Goal: Task Accomplishment & Management: Manage account settings

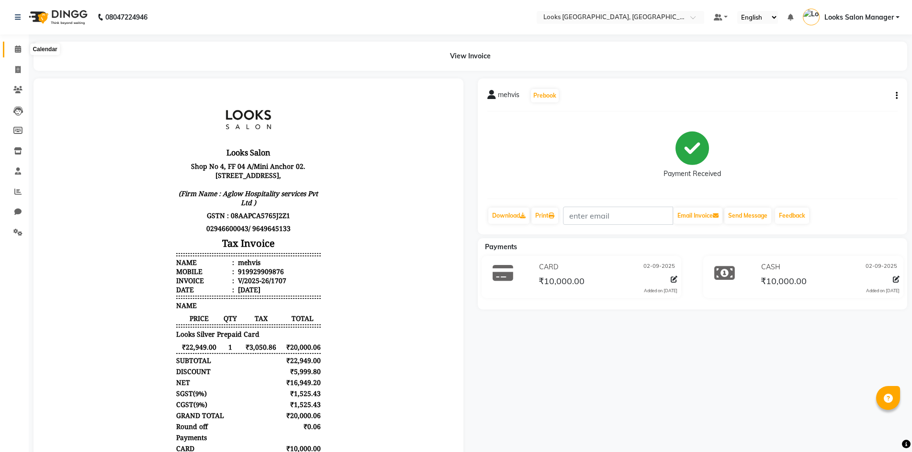
click at [17, 51] on icon at bounding box center [18, 48] width 6 height 7
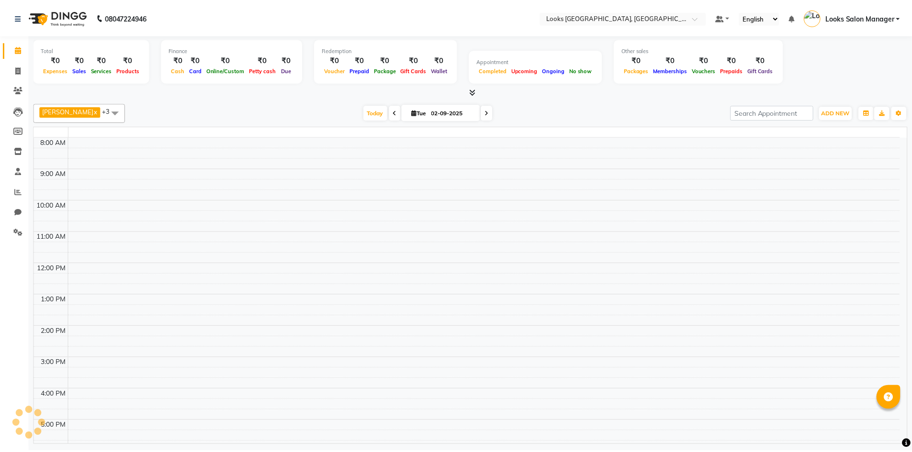
scroll to position [107, 0]
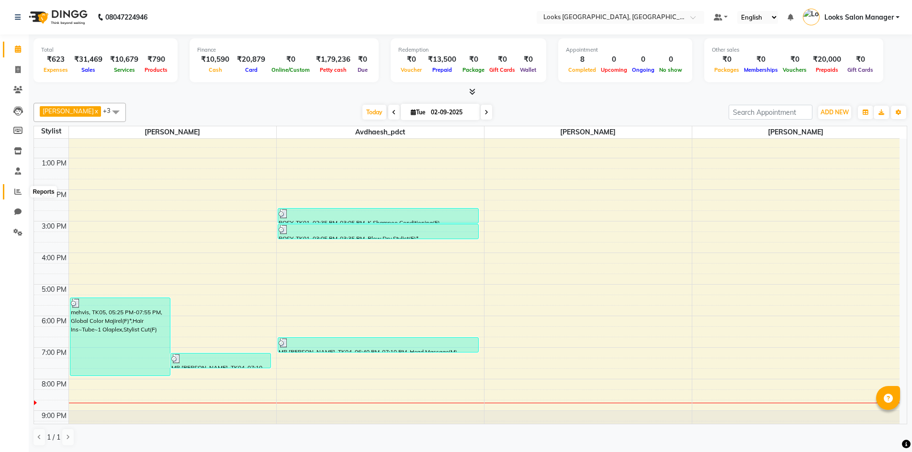
click at [16, 192] on icon at bounding box center [17, 191] width 7 height 7
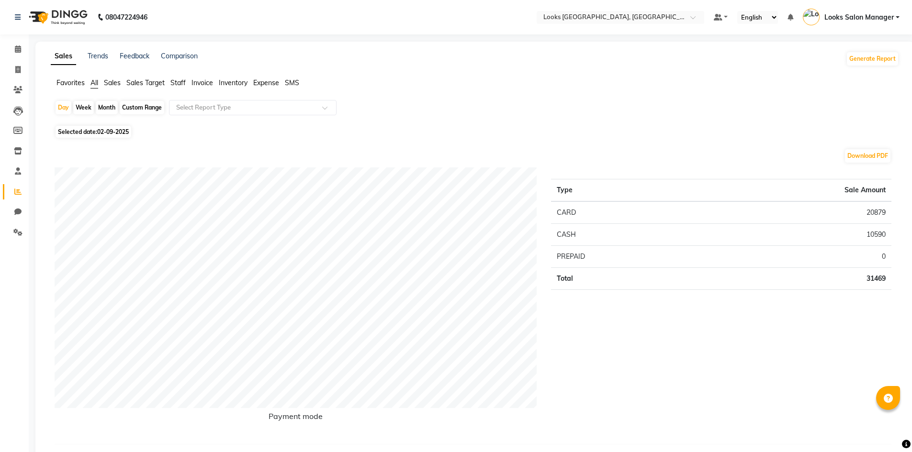
click at [174, 82] on span "Staff" at bounding box center [177, 82] width 15 height 9
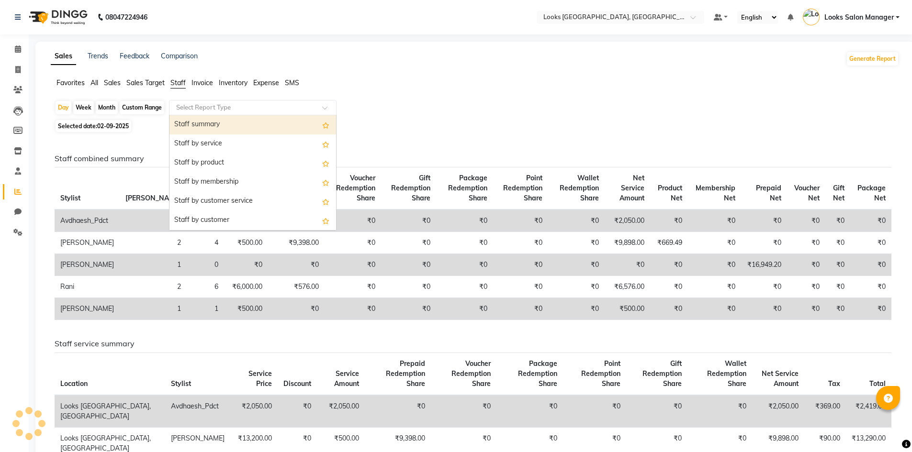
click at [210, 110] on input "text" at bounding box center [243, 108] width 138 height 10
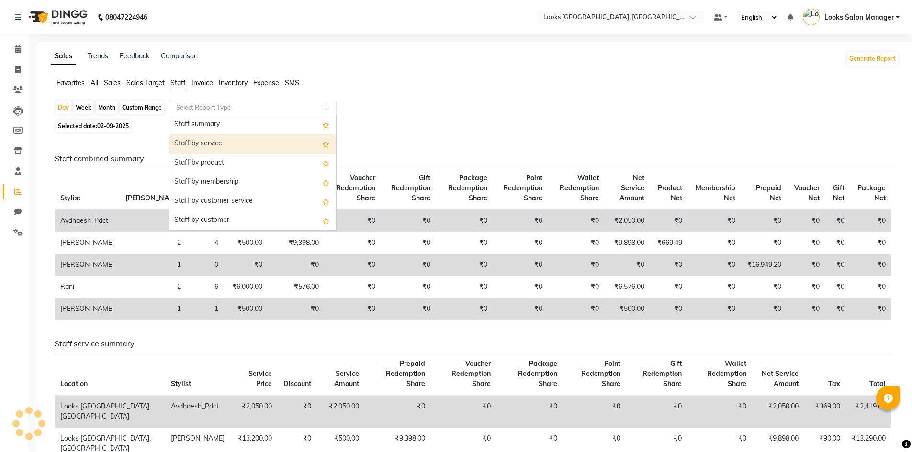
click at [212, 142] on div "Staff by service" at bounding box center [252, 143] width 167 height 19
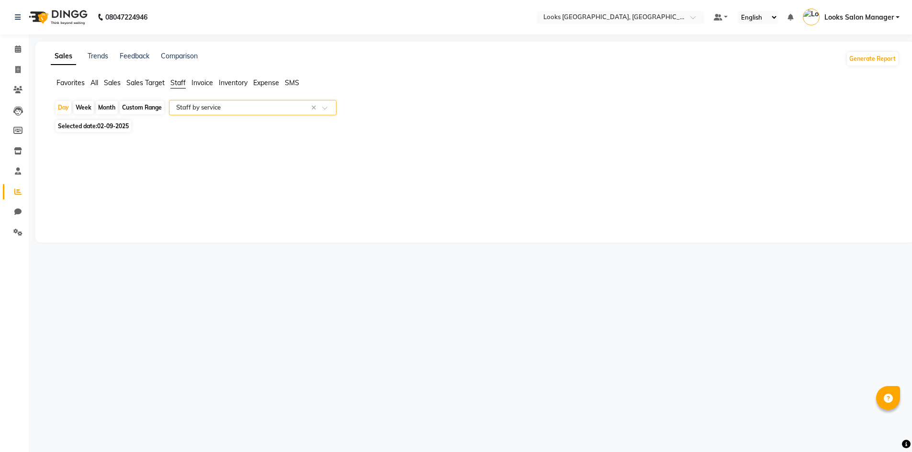
select select "full_report"
select select "pdf"
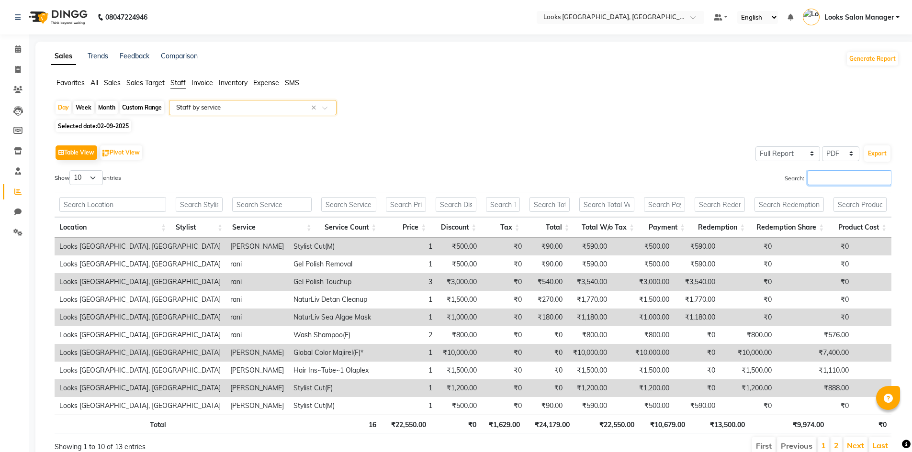
click at [834, 180] on input "Search:" at bounding box center [849, 177] width 84 height 15
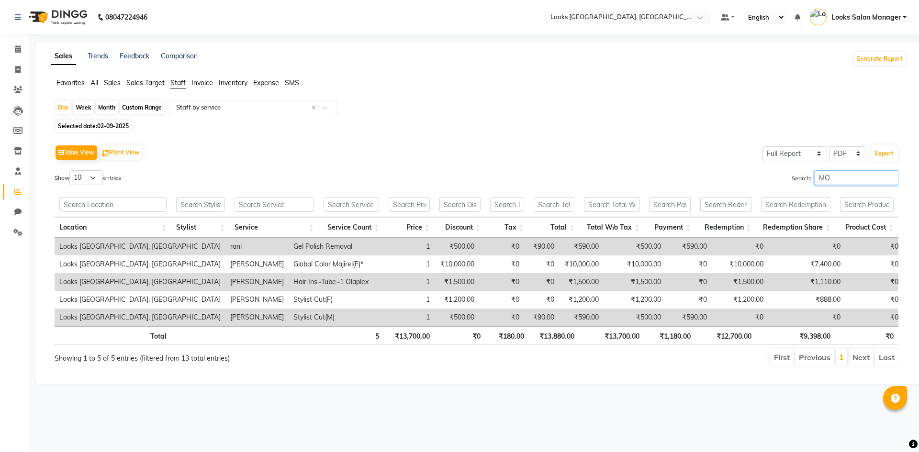
type input "M"
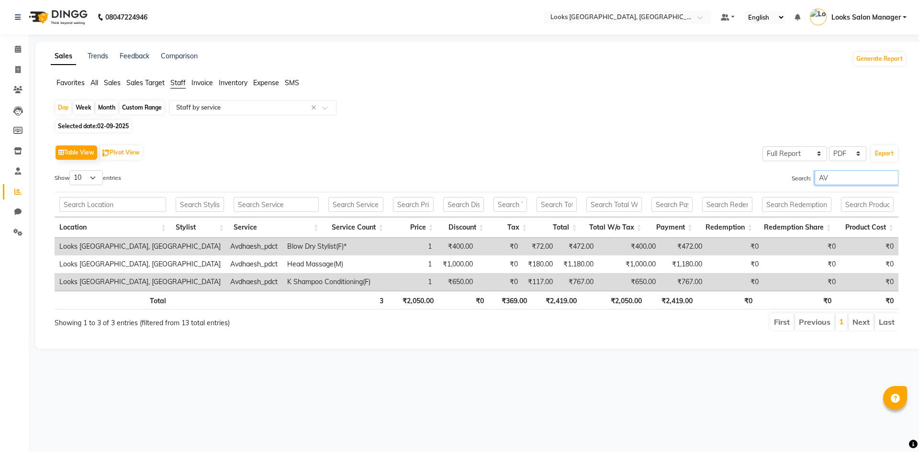
type input "A"
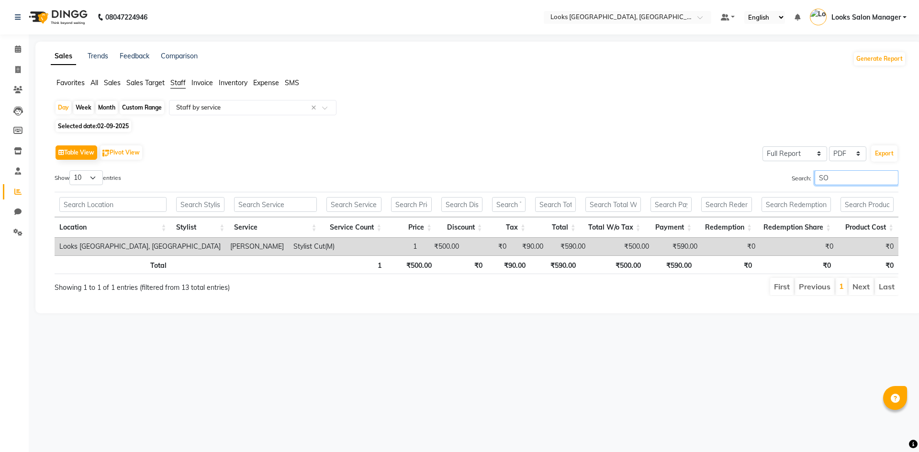
type input "S"
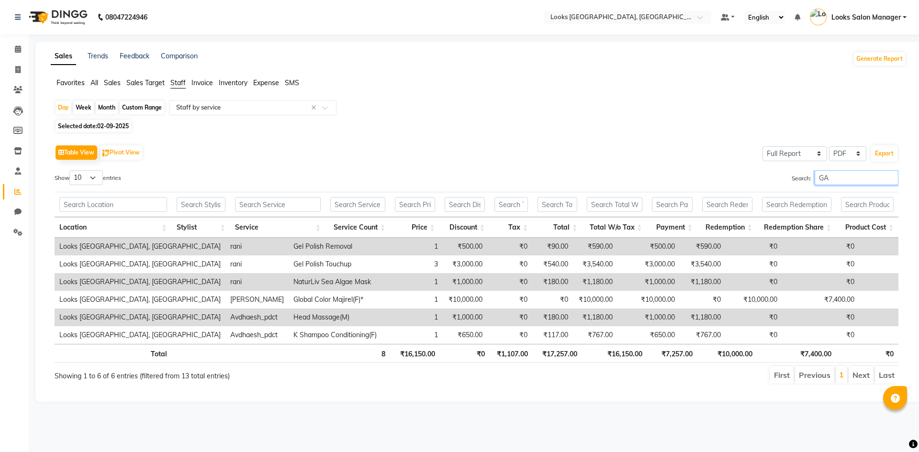
type input "G"
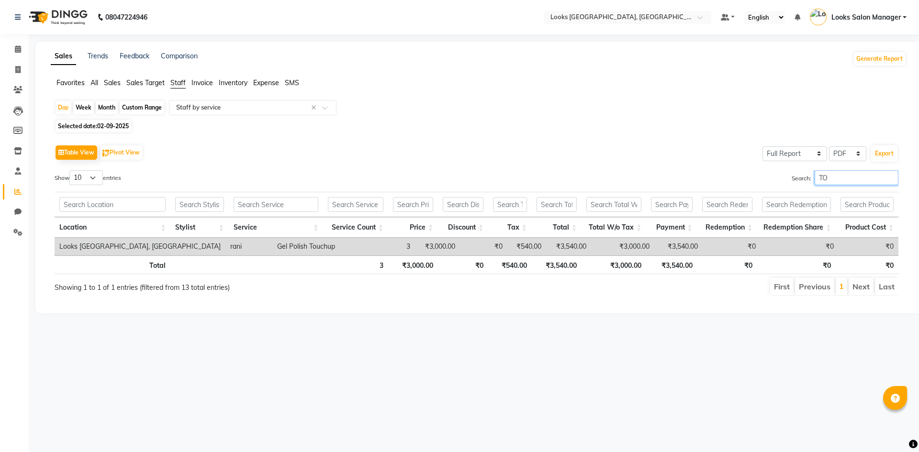
type input "T"
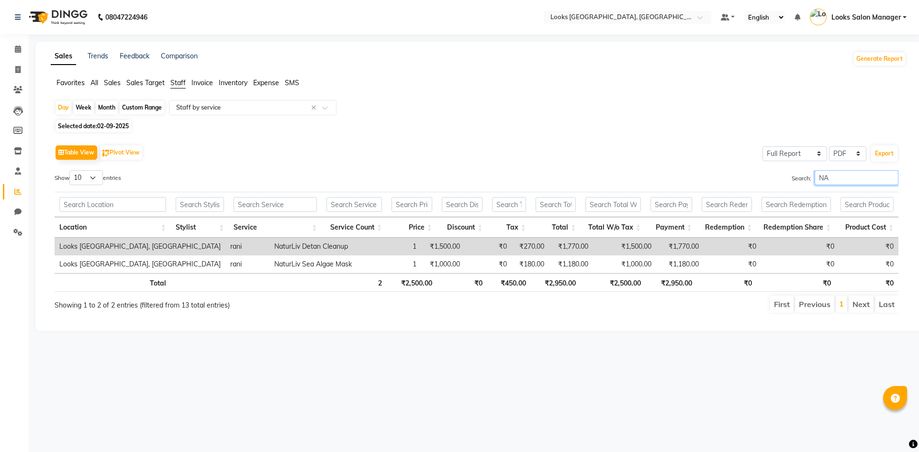
type input "N"
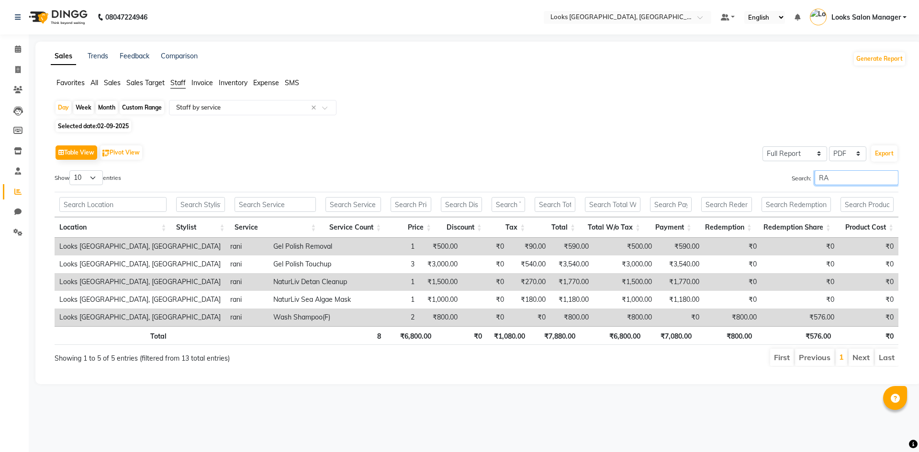
type input "R"
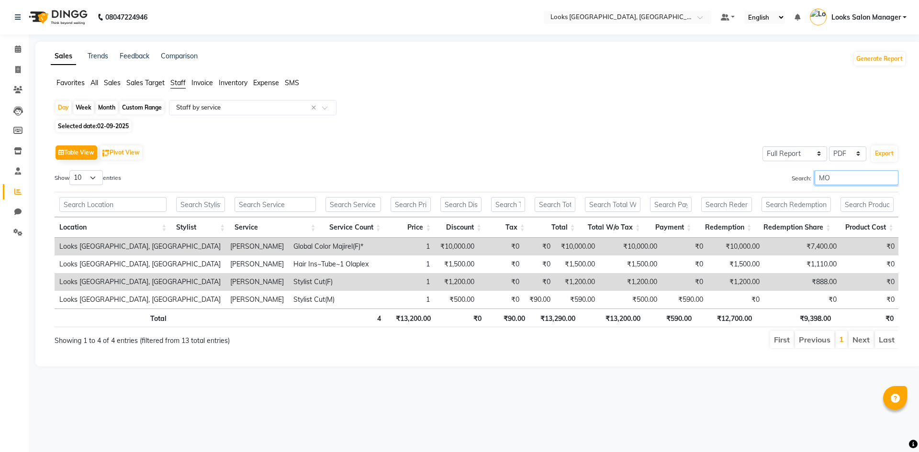
type input "M"
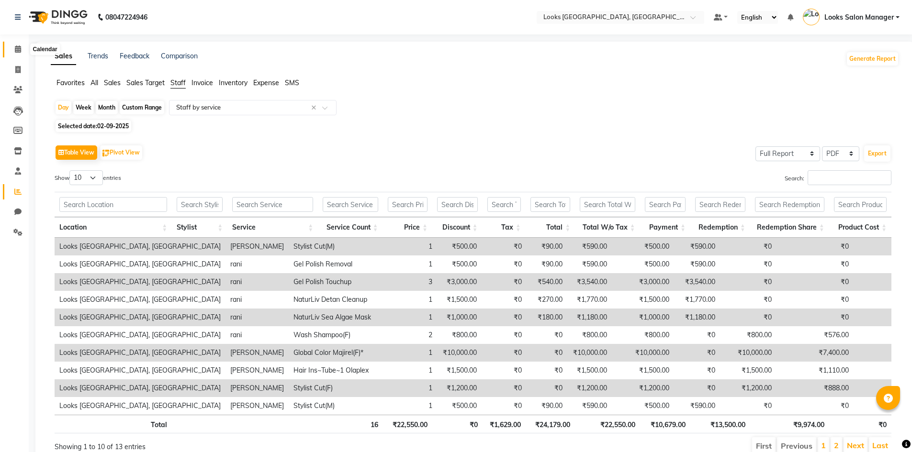
click at [18, 51] on icon at bounding box center [18, 48] width 6 height 7
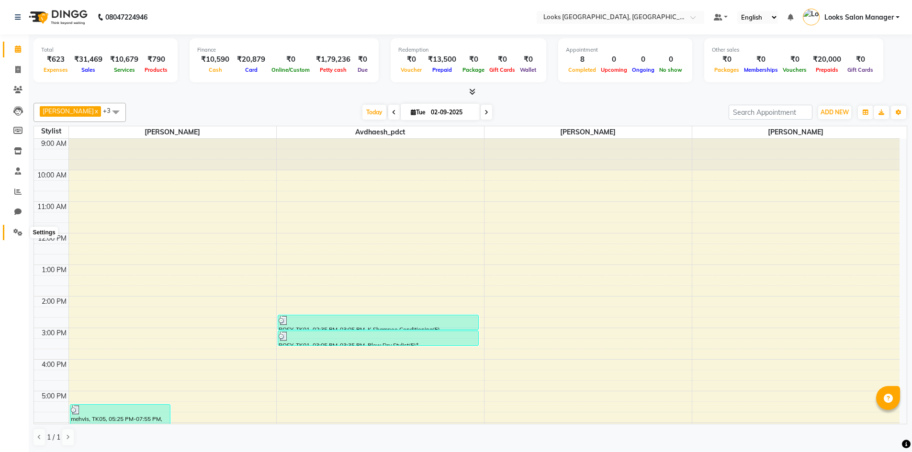
click at [17, 230] on icon at bounding box center [17, 232] width 9 height 7
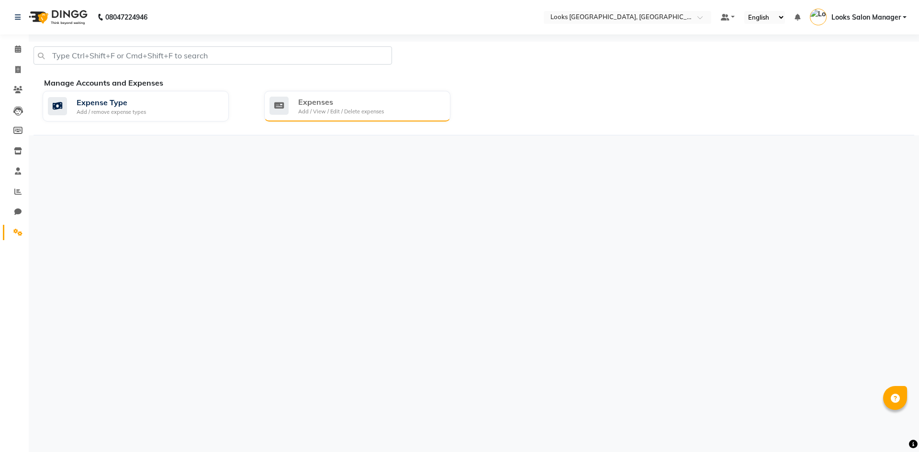
click at [309, 110] on div "Add / View / Edit / Delete expenses" at bounding box center [341, 112] width 86 height 8
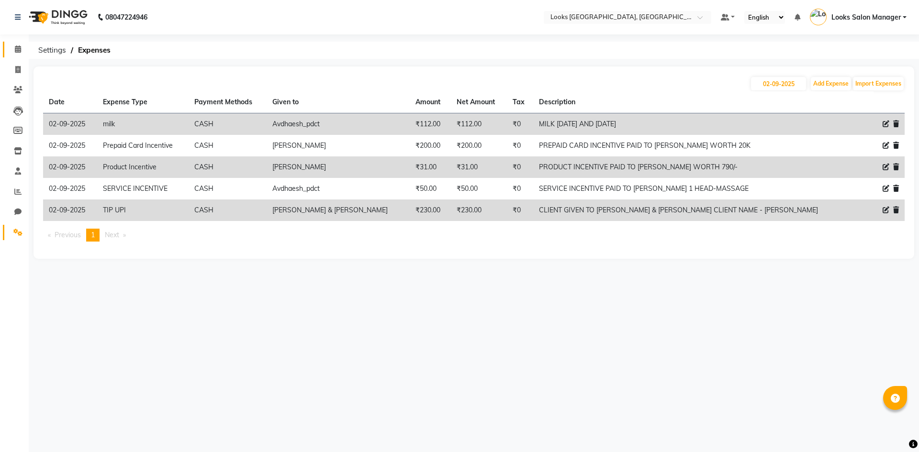
click at [18, 45] on span at bounding box center [18, 49] width 17 height 11
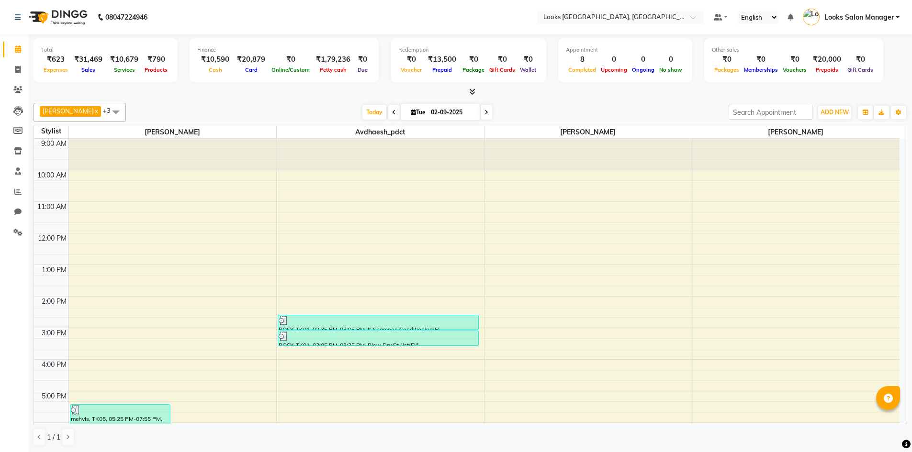
click at [471, 94] on icon at bounding box center [472, 91] width 6 height 7
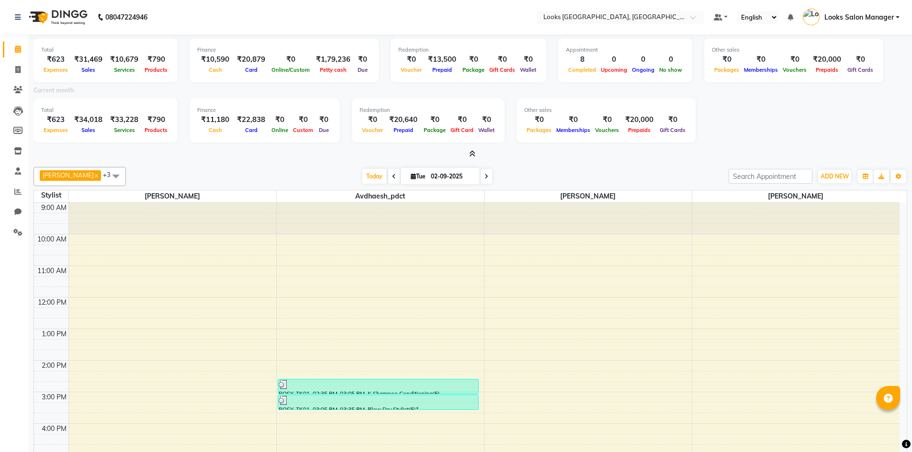
click at [470, 149] on span at bounding box center [470, 154] width 10 height 10
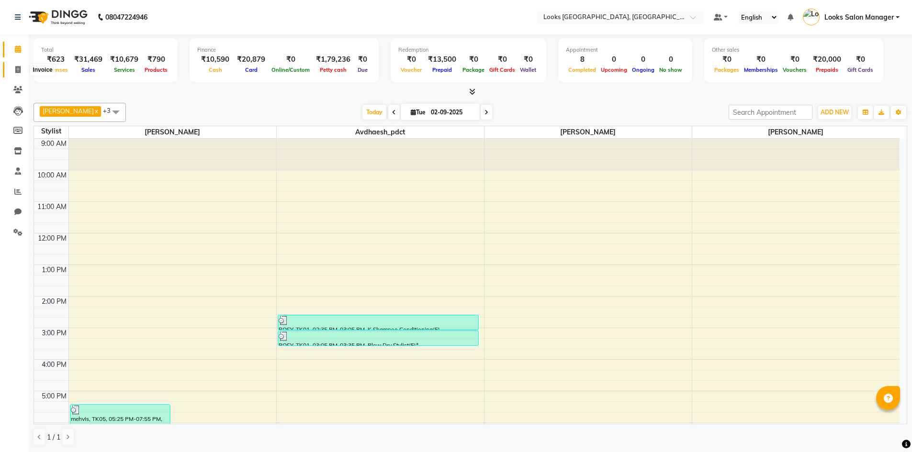
click at [24, 65] on span at bounding box center [18, 70] width 17 height 11
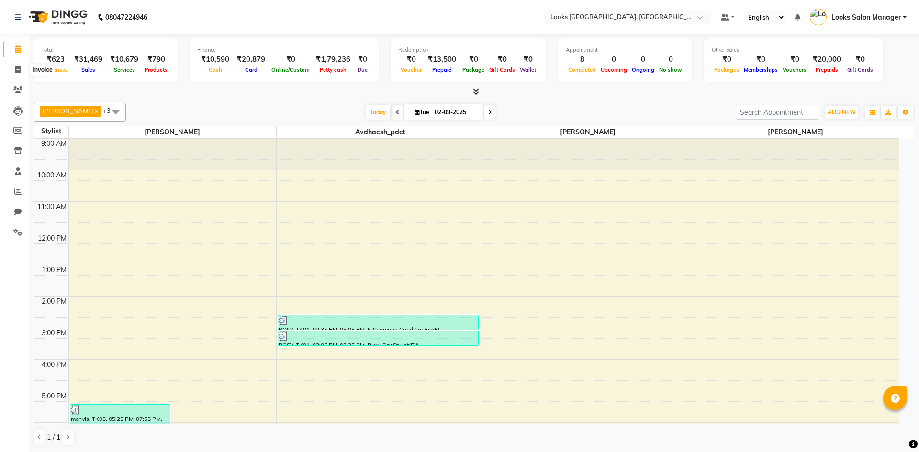
select select "4460"
select select "service"
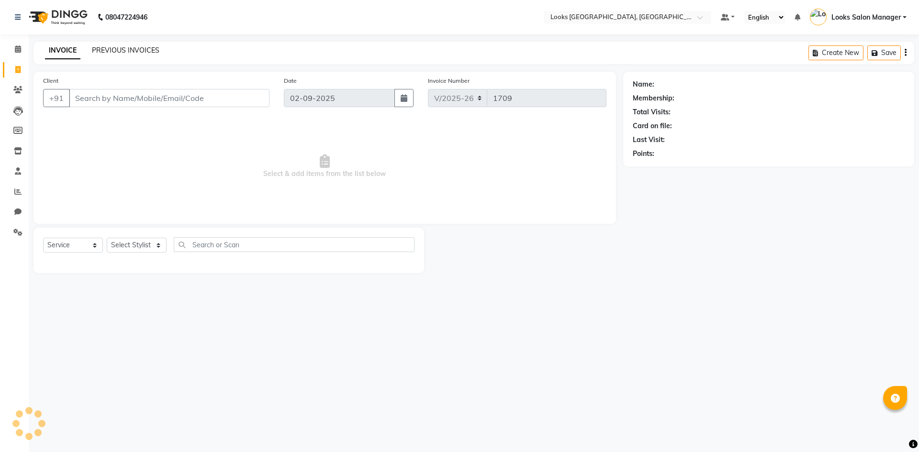
click at [92, 49] on link "PREVIOUS INVOICES" at bounding box center [125, 50] width 67 height 9
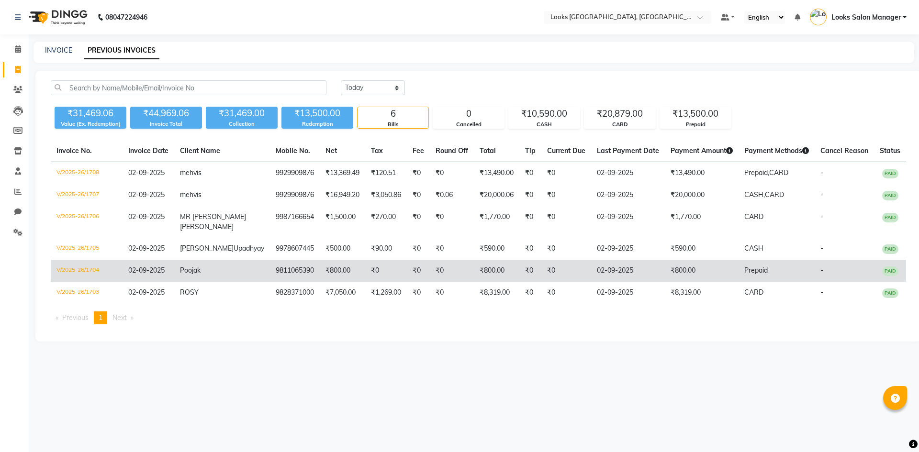
click at [271, 282] on td "9811065390" at bounding box center [295, 271] width 50 height 22
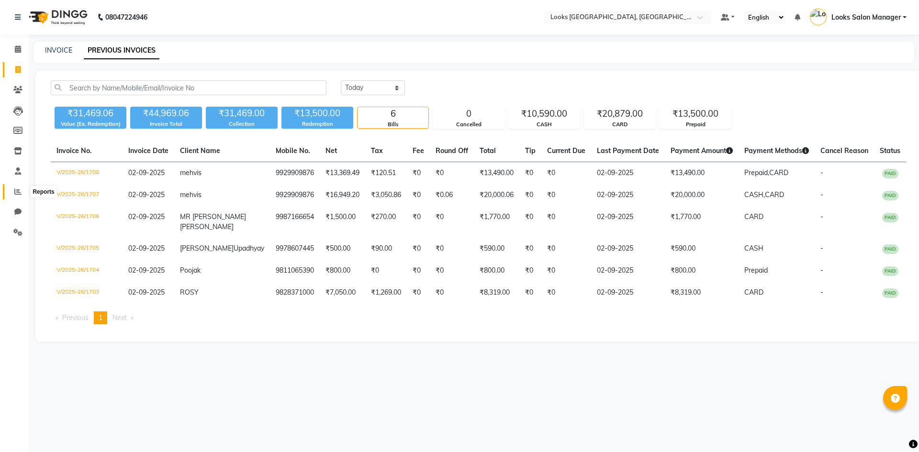
drag, startPoint x: 17, startPoint y: 192, endPoint x: 33, endPoint y: 188, distance: 16.0
click at [17, 192] on icon at bounding box center [17, 191] width 7 height 7
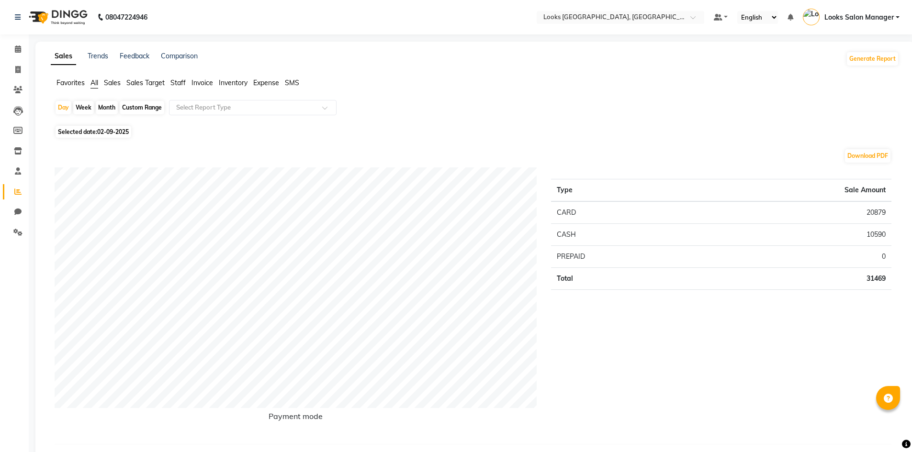
drag, startPoint x: 175, startPoint y: 85, endPoint x: 190, endPoint y: 96, distance: 18.5
click at [175, 85] on span "Staff" at bounding box center [177, 82] width 15 height 9
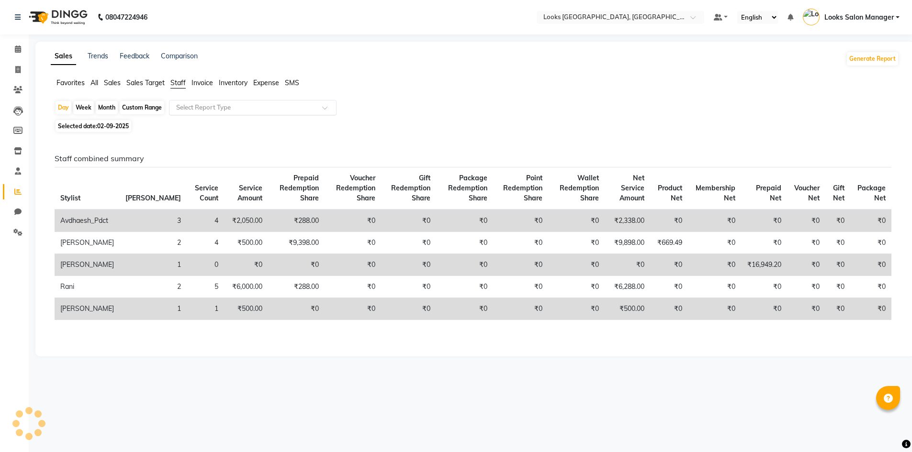
click at [196, 108] on input "text" at bounding box center [243, 108] width 138 height 10
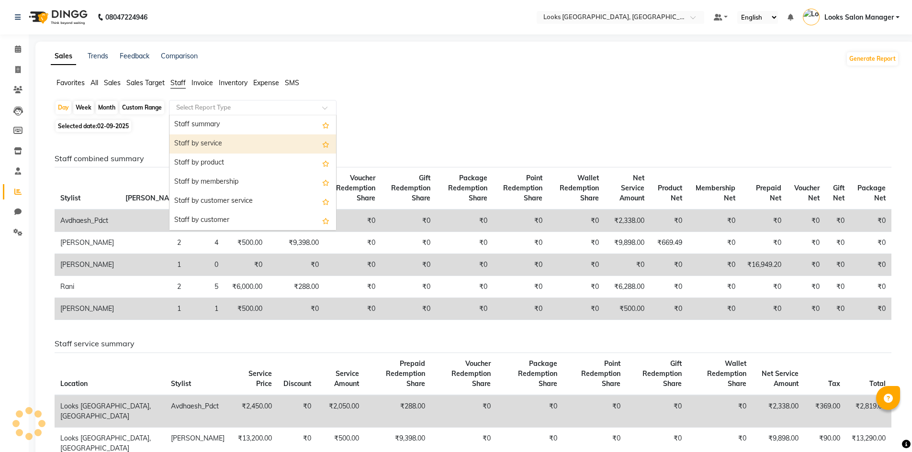
click at [195, 139] on div "Staff by service" at bounding box center [252, 143] width 167 height 19
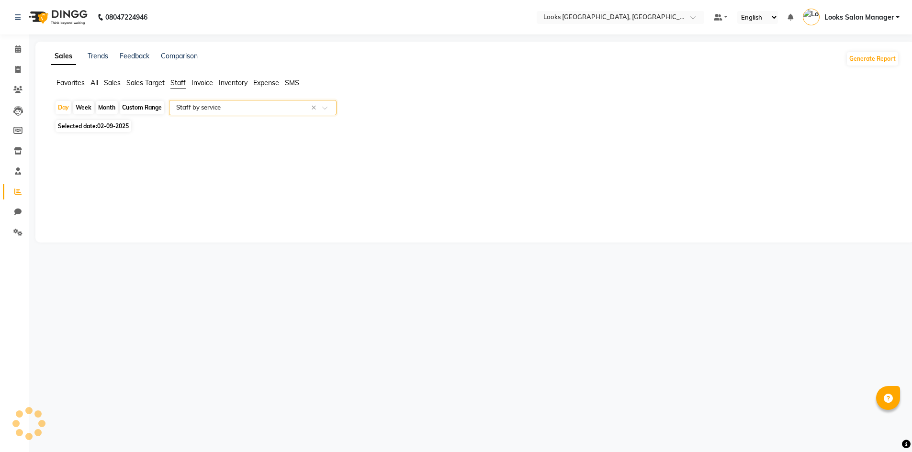
select select "full_report"
select select "pdf"
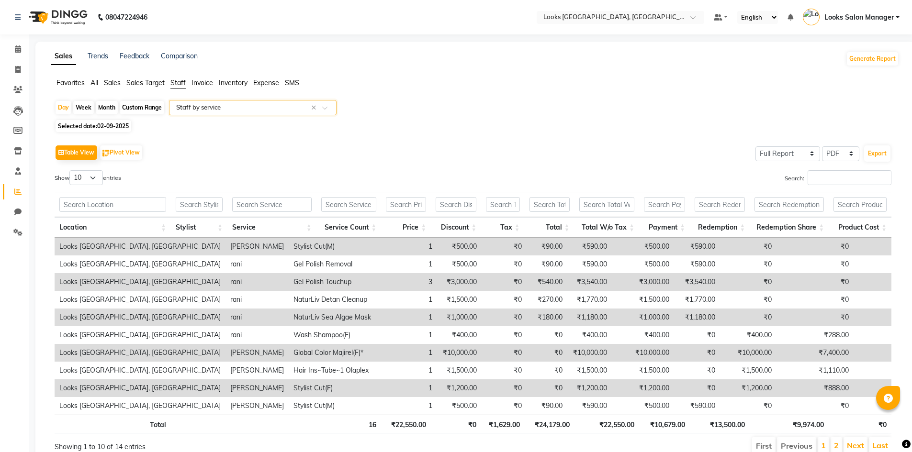
drag, startPoint x: 826, startPoint y: 187, endPoint x: 829, endPoint y: 181, distance: 6.2
click at [826, 185] on div "Search:" at bounding box center [685, 179] width 411 height 19
click at [829, 179] on input "Search:" at bounding box center [849, 177] width 84 height 15
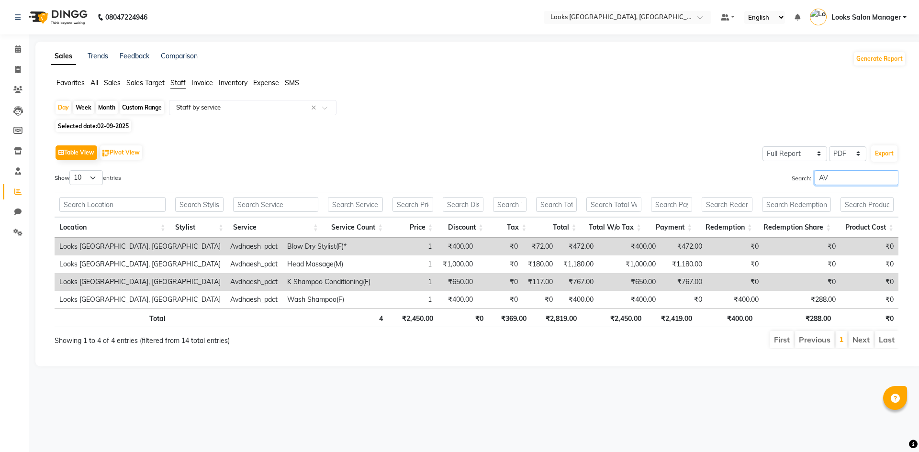
type input "AV"
click at [111, 80] on span "Sales" at bounding box center [112, 82] width 17 height 9
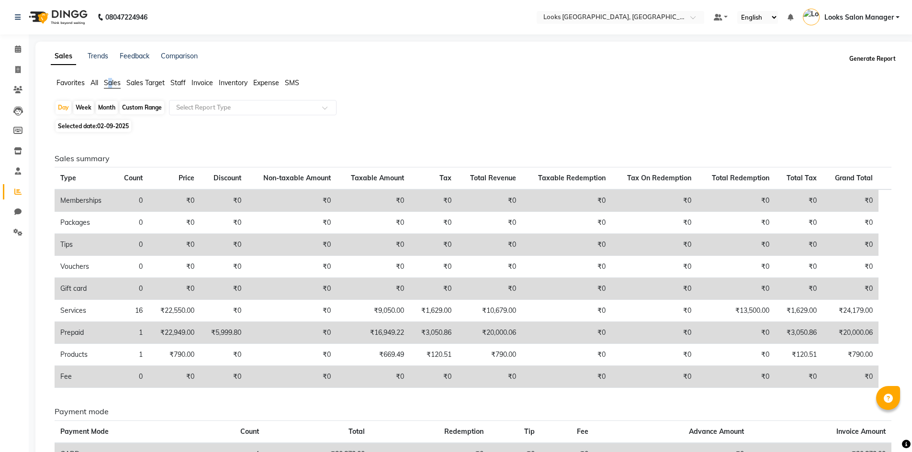
click at [858, 56] on button "Generate Report" at bounding box center [872, 58] width 51 height 13
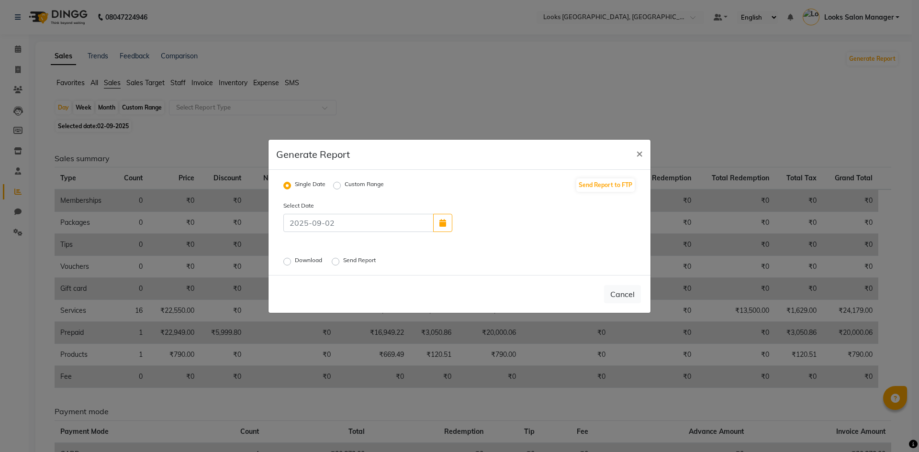
click at [295, 264] on label "Download" at bounding box center [309, 261] width 29 height 11
click at [289, 264] on input "Download" at bounding box center [288, 261] width 7 height 7
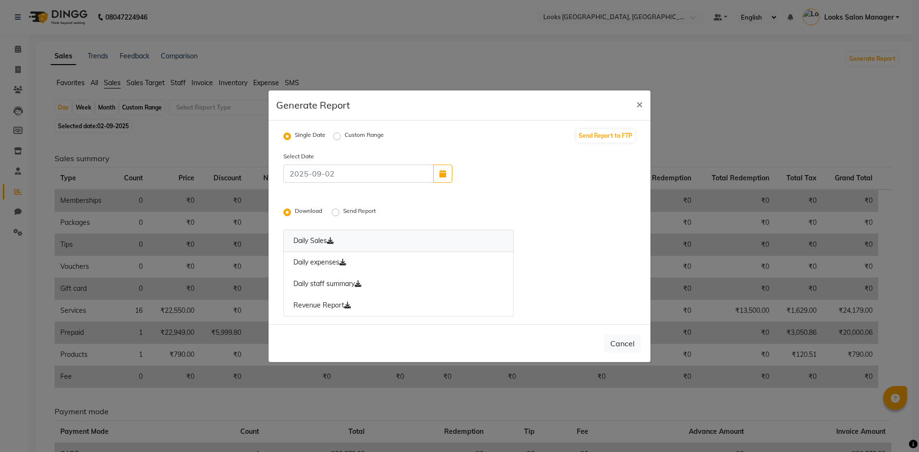
click at [304, 240] on link "Daily Sales" at bounding box center [398, 241] width 230 height 22
click at [322, 260] on link "Daily expenses" at bounding box center [398, 263] width 230 height 22
click at [638, 103] on span "×" at bounding box center [639, 104] width 7 height 14
radio input "false"
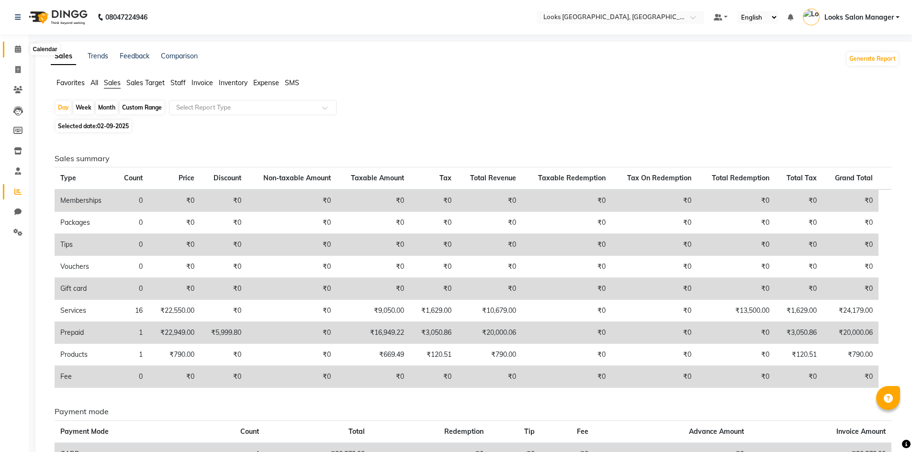
click at [15, 48] on icon at bounding box center [18, 48] width 6 height 7
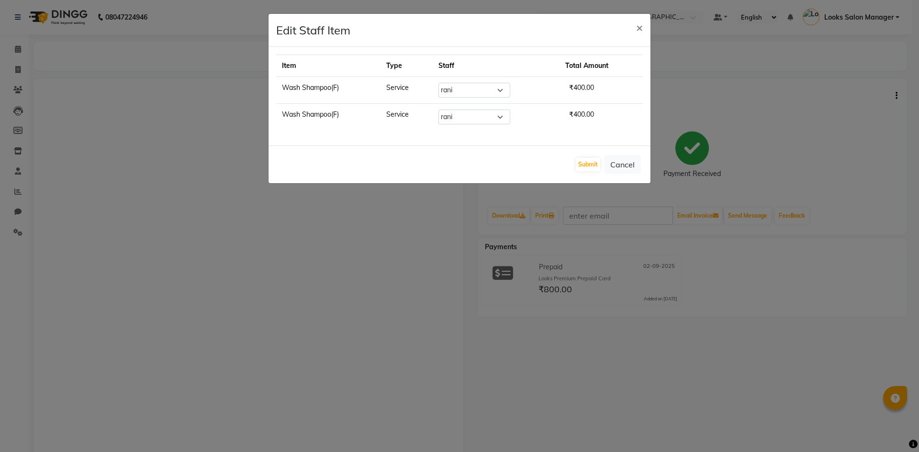
select select "63435"
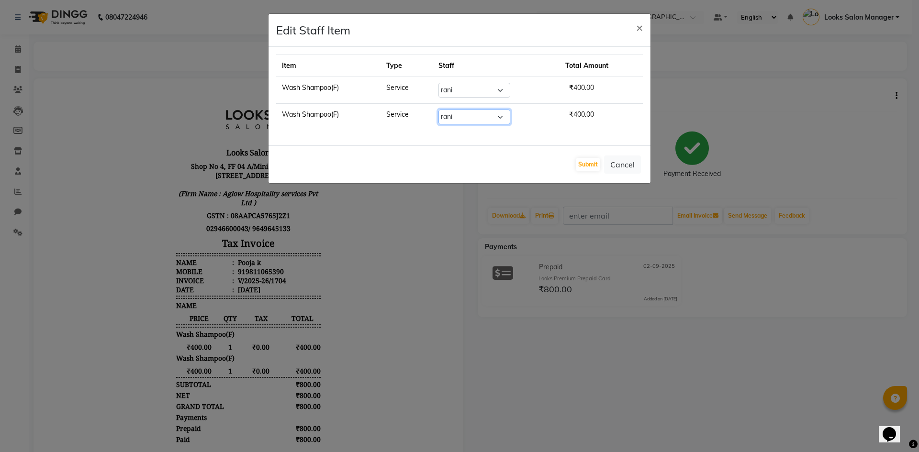
drag, startPoint x: 486, startPoint y: 114, endPoint x: 484, endPoint y: 123, distance: 8.7
click at [486, 114] on select "Select Avdhaesh_pdct COUNTER SALES Ganesh Kalpana_mgr Looks Salon Manager MOHSI…" at bounding box center [474, 117] width 72 height 15
select select "53491"
click at [438, 110] on select "Select Avdhaesh_pdct COUNTER SALES Ganesh Kalpana_mgr Looks Salon Manager MOHSI…" at bounding box center [474, 117] width 72 height 15
click at [601, 164] on div "Submit Cancel" at bounding box center [460, 165] width 382 height 38
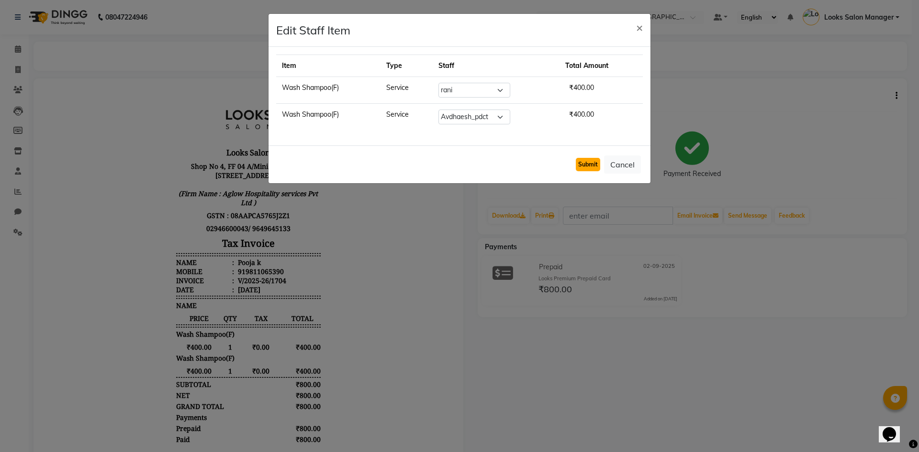
click at [590, 164] on button "Submit" at bounding box center [588, 164] width 24 height 13
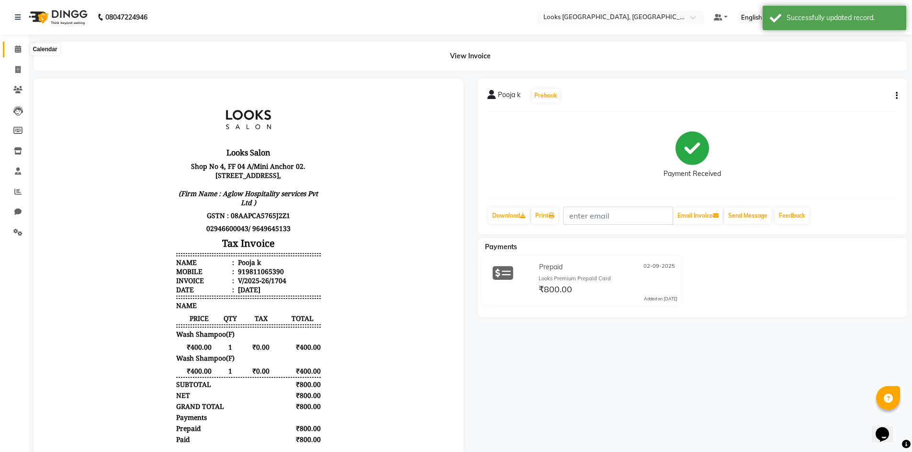
click at [13, 48] on span at bounding box center [18, 49] width 17 height 11
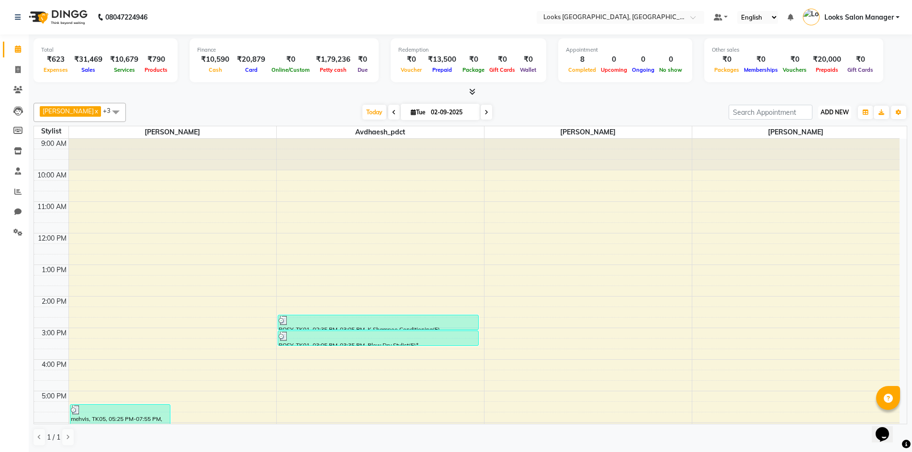
click at [827, 111] on span "ADD NEW" at bounding box center [834, 112] width 28 height 7
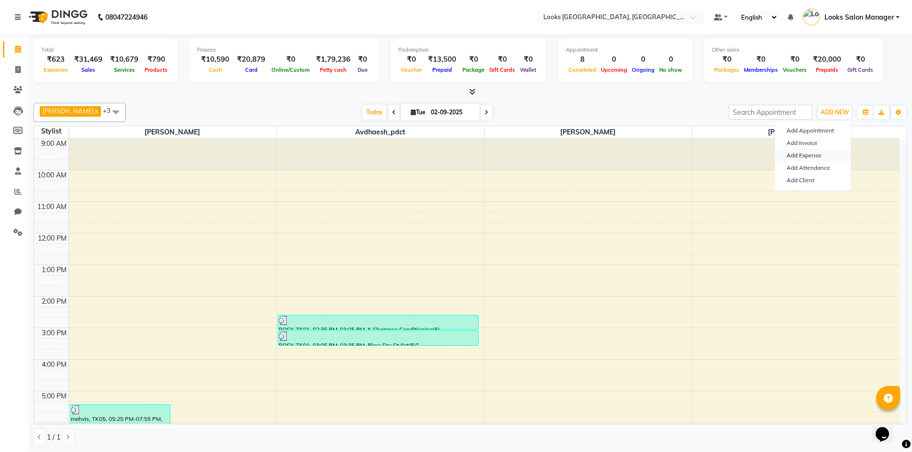
click at [801, 158] on link "Add Expense" at bounding box center [813, 155] width 76 height 12
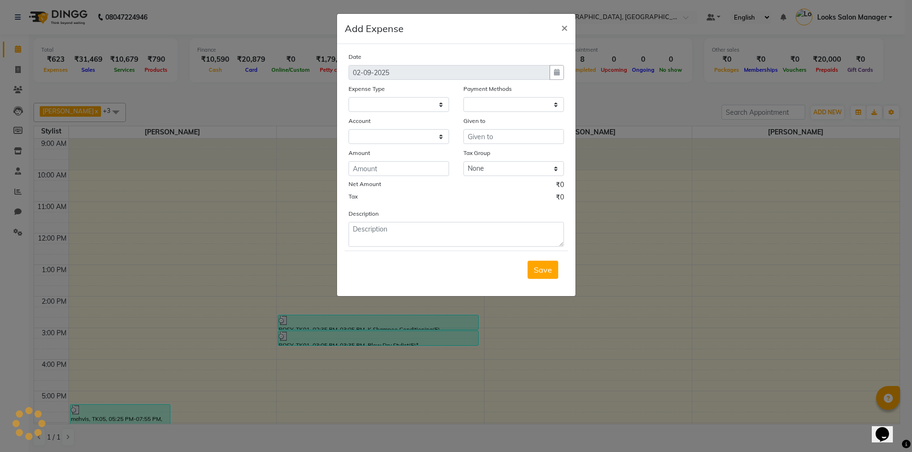
select select
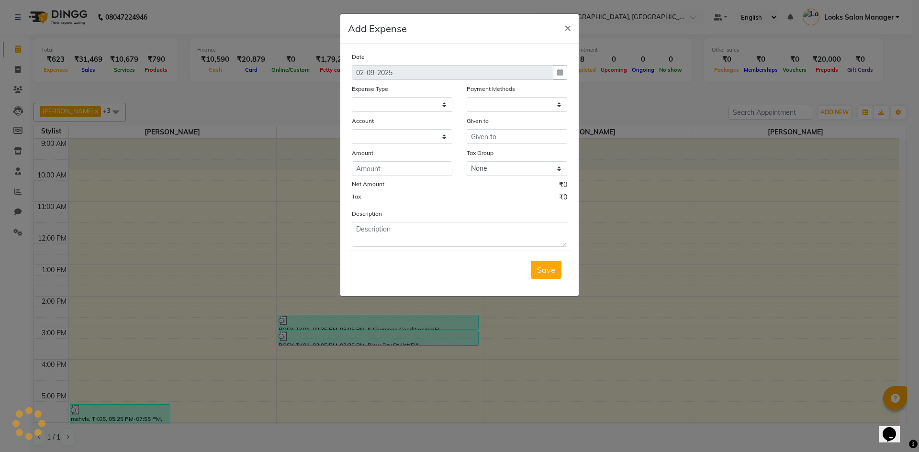
select select "1"
select select "3277"
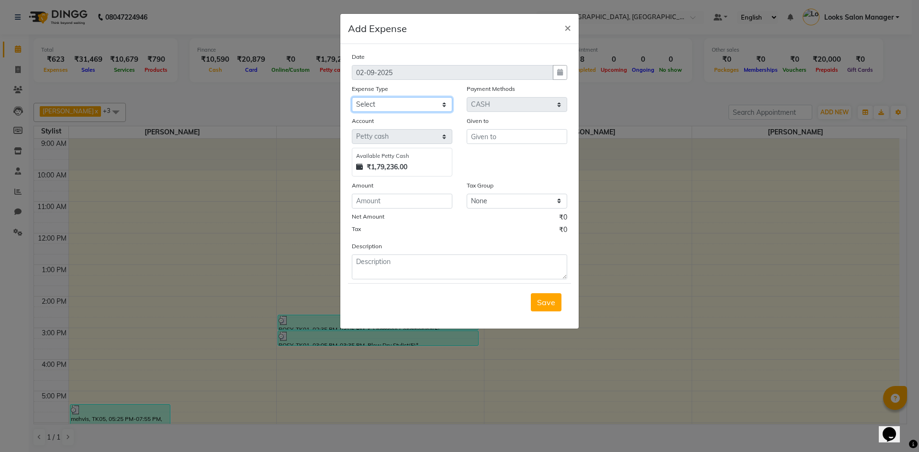
click at [406, 105] on select "Select Bank Deposit Blinkit Cash Handover CLIENT Client ordered food Client Ref…" at bounding box center [402, 104] width 101 height 15
select select "23704"
click at [352, 97] on select "Select Bank Deposit Blinkit Cash Handover CLIENT Client ordered food Client Ref…" at bounding box center [402, 104] width 101 height 15
click at [493, 141] on input "text" at bounding box center [517, 136] width 101 height 15
type input "VISHAL MEGA MART"
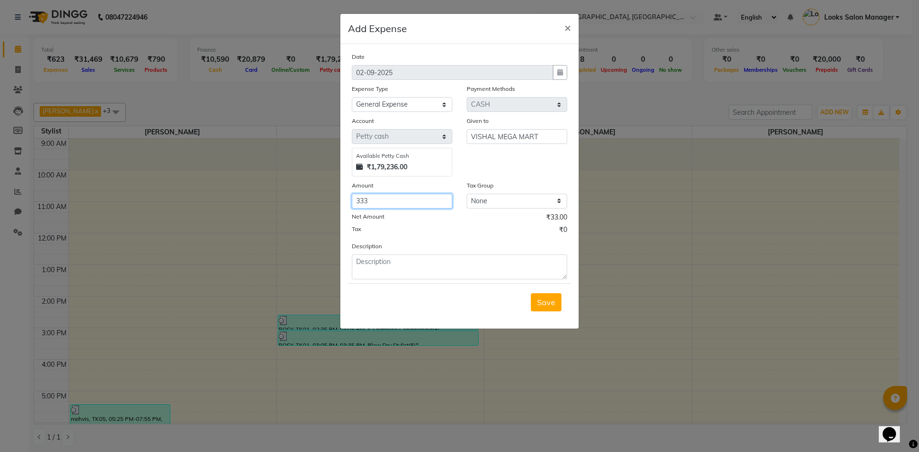
type input "333"
type textarea "LIZOL, VIM BAR, HARPIC ETC."
click at [546, 309] on button "Save" at bounding box center [546, 302] width 31 height 18
